Goal: Check status

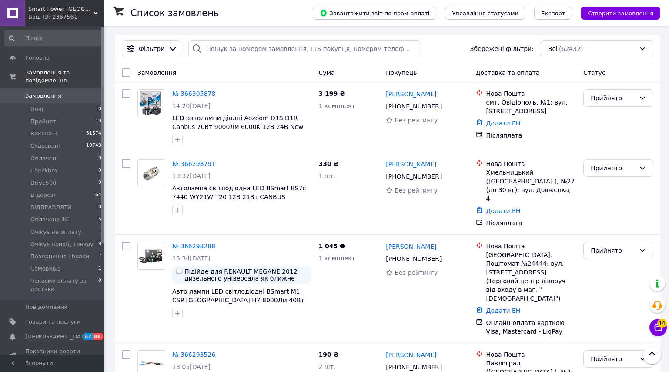
scroll to position [949, 0]
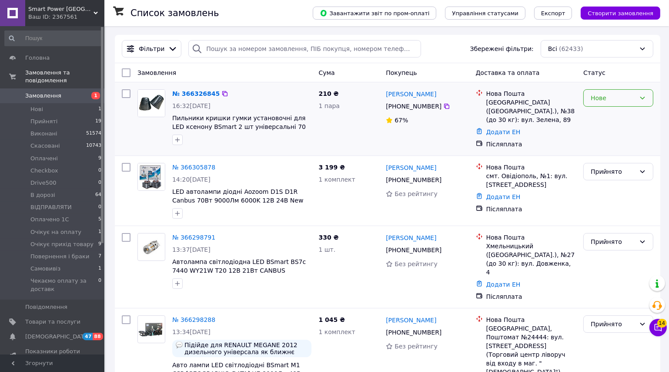
click at [609, 98] on div "Нове" at bounding box center [613, 98] width 45 height 10
click at [602, 117] on li "Прийнято" at bounding box center [618, 116] width 69 height 16
